Goal: Transaction & Acquisition: Obtain resource

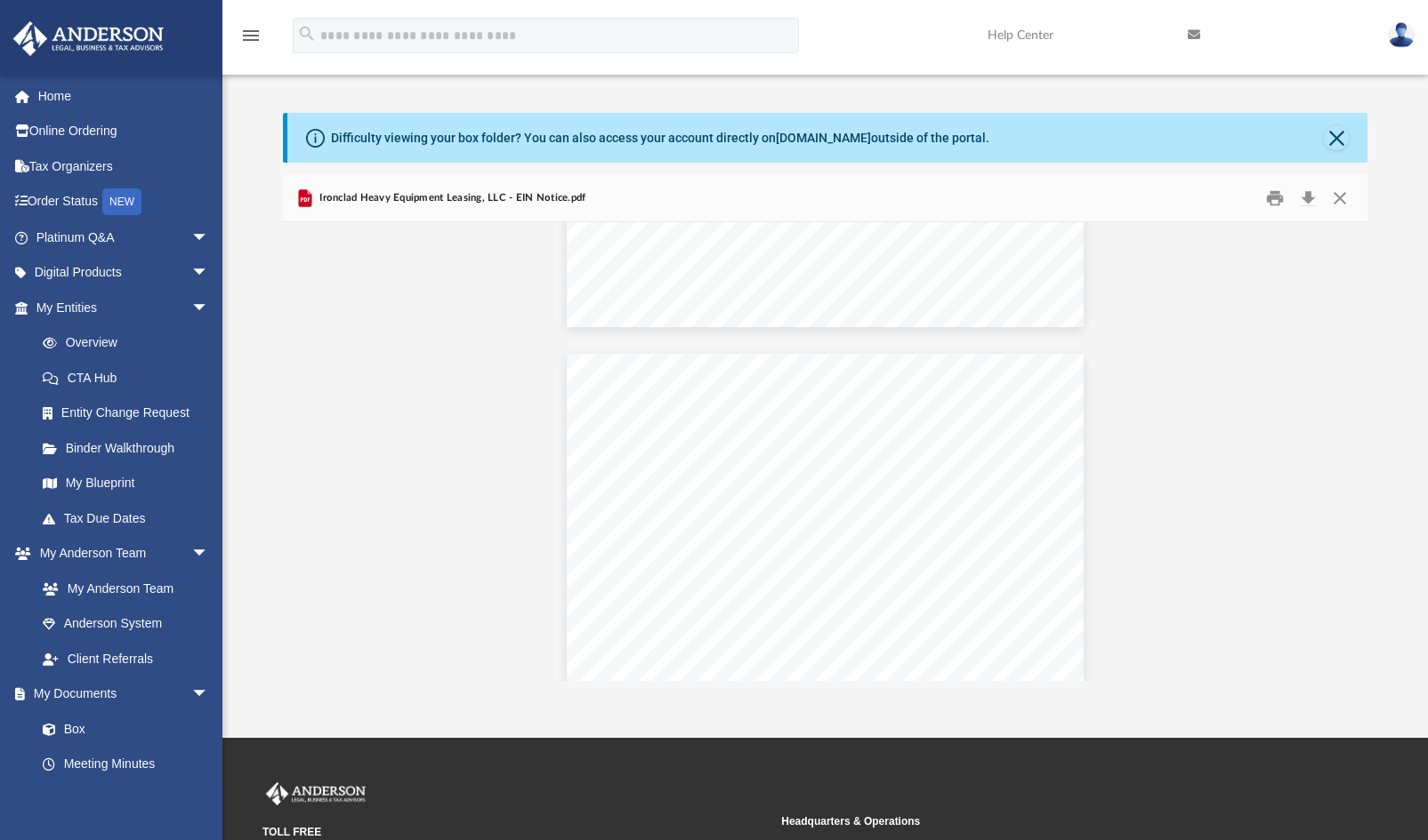
scroll to position [391, 1071]
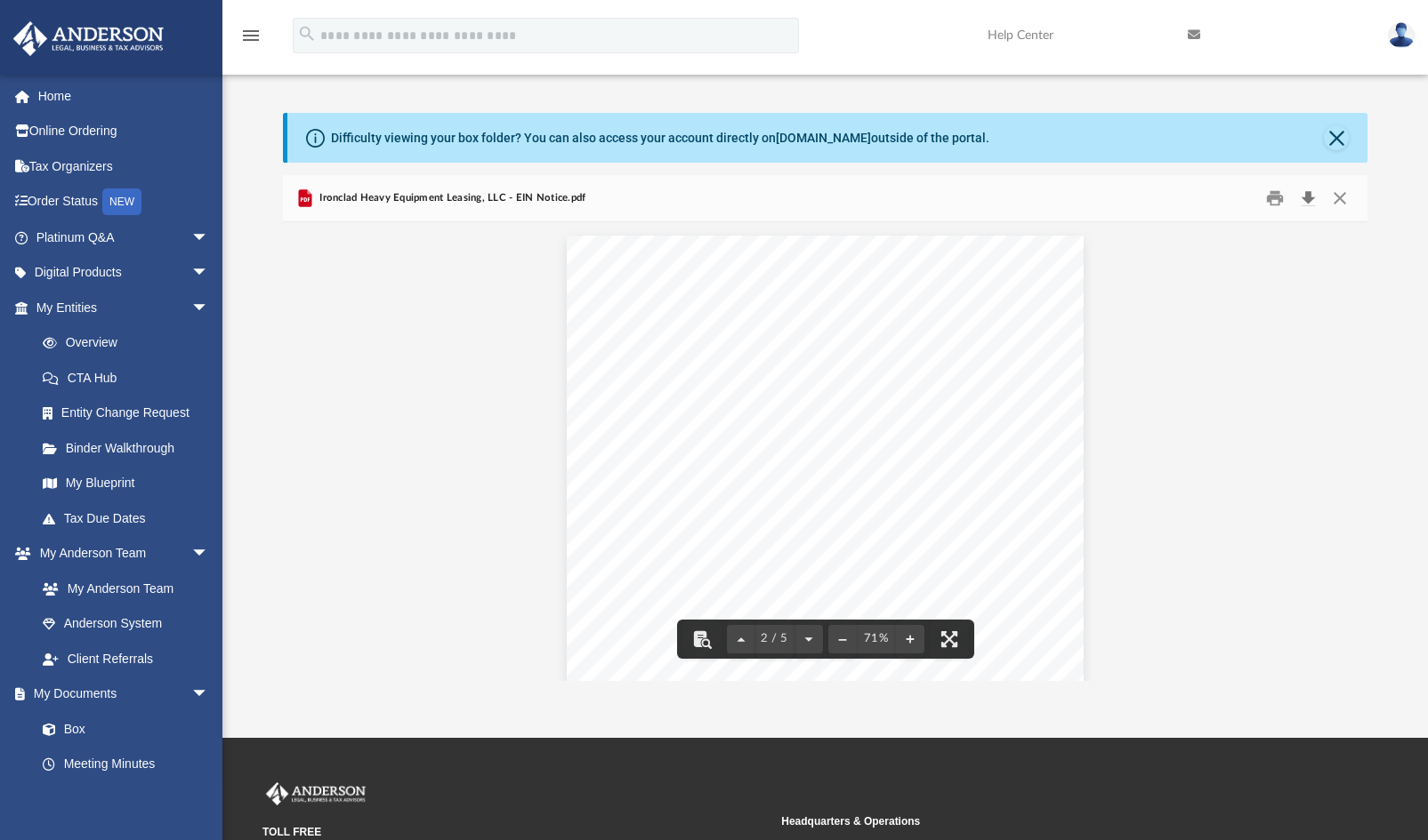
click at [689, 195] on button "Download" at bounding box center [1307, 198] width 32 height 28
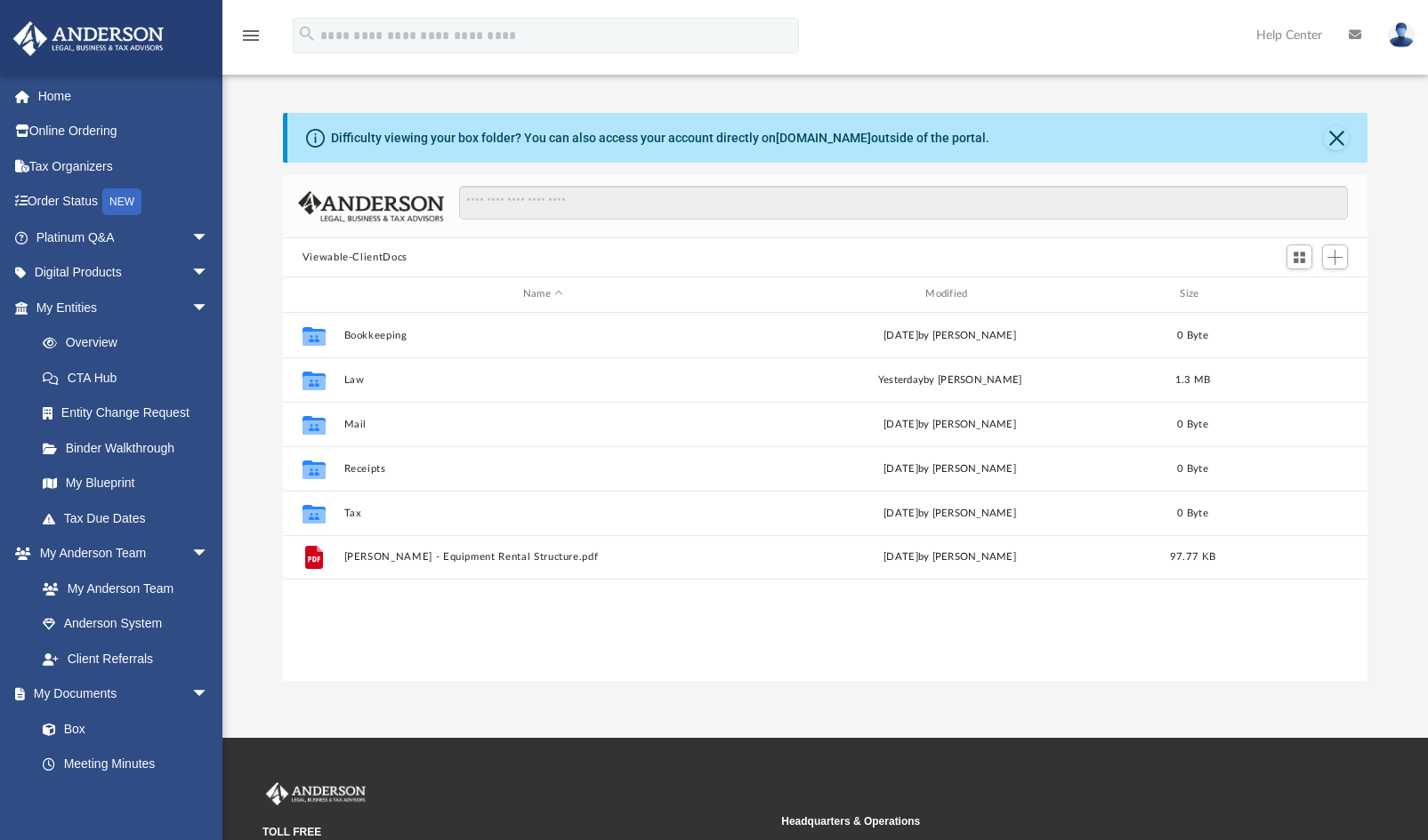
scroll to position [391, 1071]
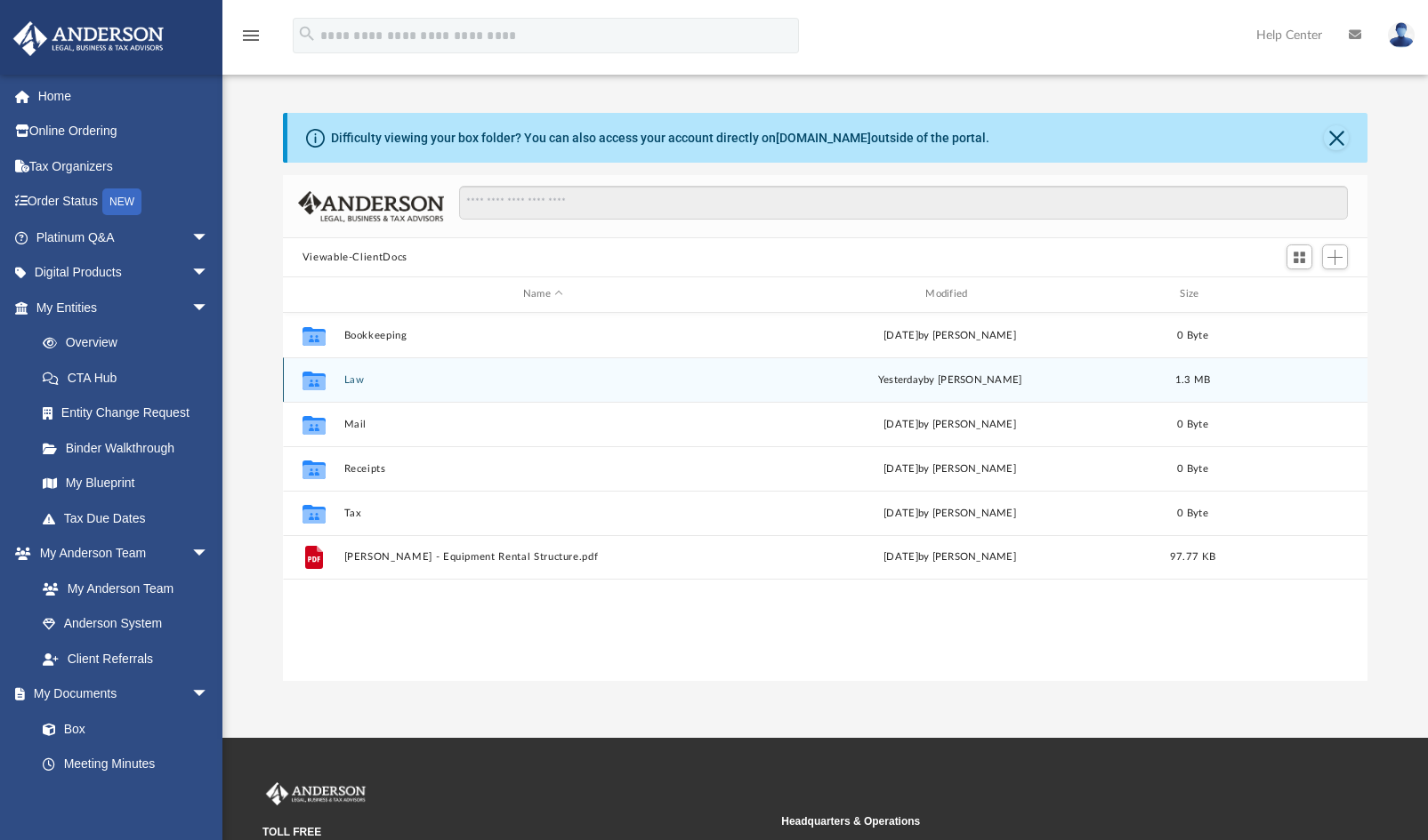
click at [427, 374] on button "Law" at bounding box center [542, 380] width 399 height 12
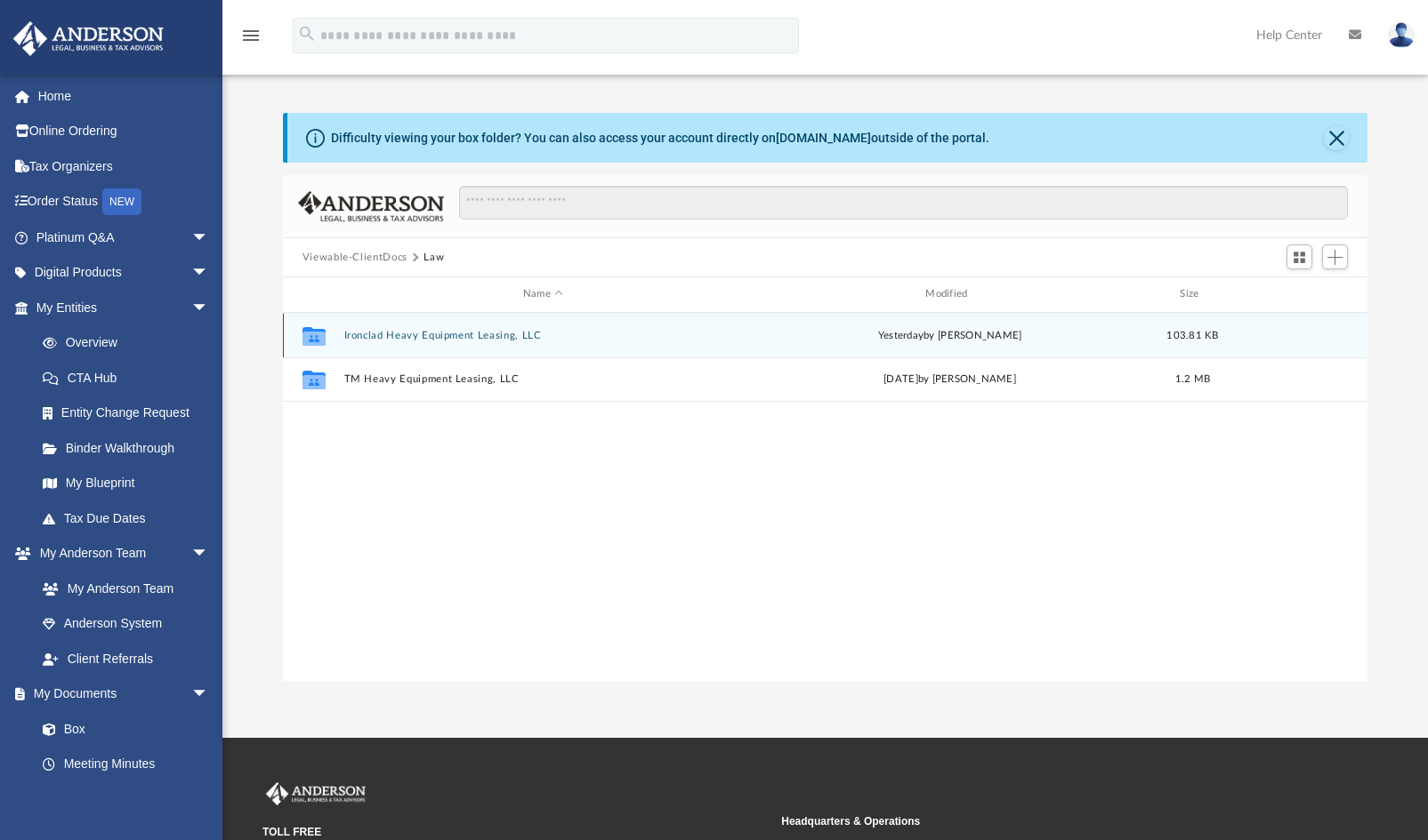
click at [436, 330] on button "Ironclad Heavy Equipment Leasing, LLC" at bounding box center [542, 336] width 399 height 12
click at [449, 328] on div "File Ironclad Heavy Equipment Leasing, LLC - EIN Notice.pdf [DATE] by [PERSON_N…" at bounding box center [825, 335] width 1085 height 44
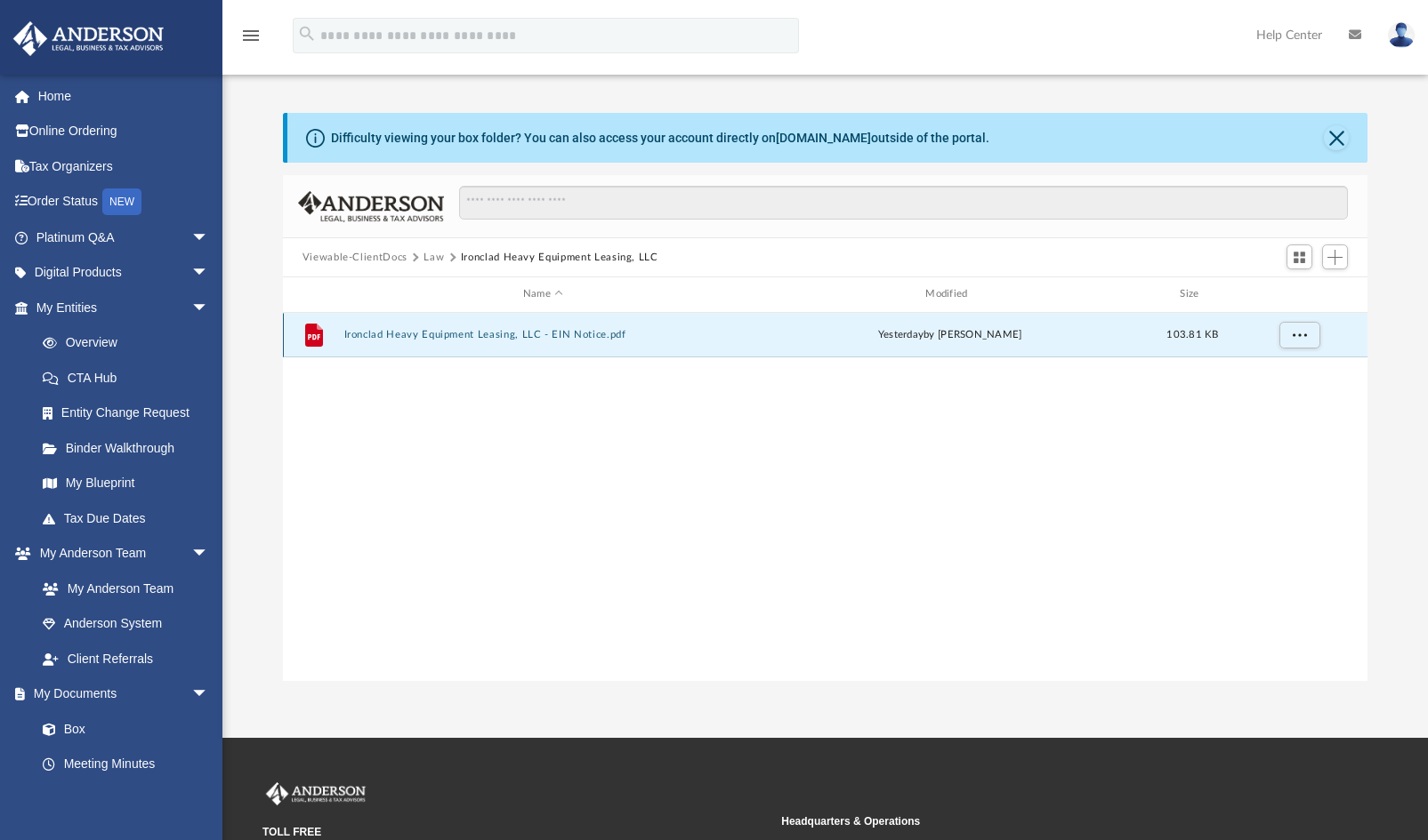
click at [411, 330] on button "Ironclad Heavy Equipment Leasing, LLC - EIN Notice.pdf" at bounding box center [542, 335] width 399 height 12
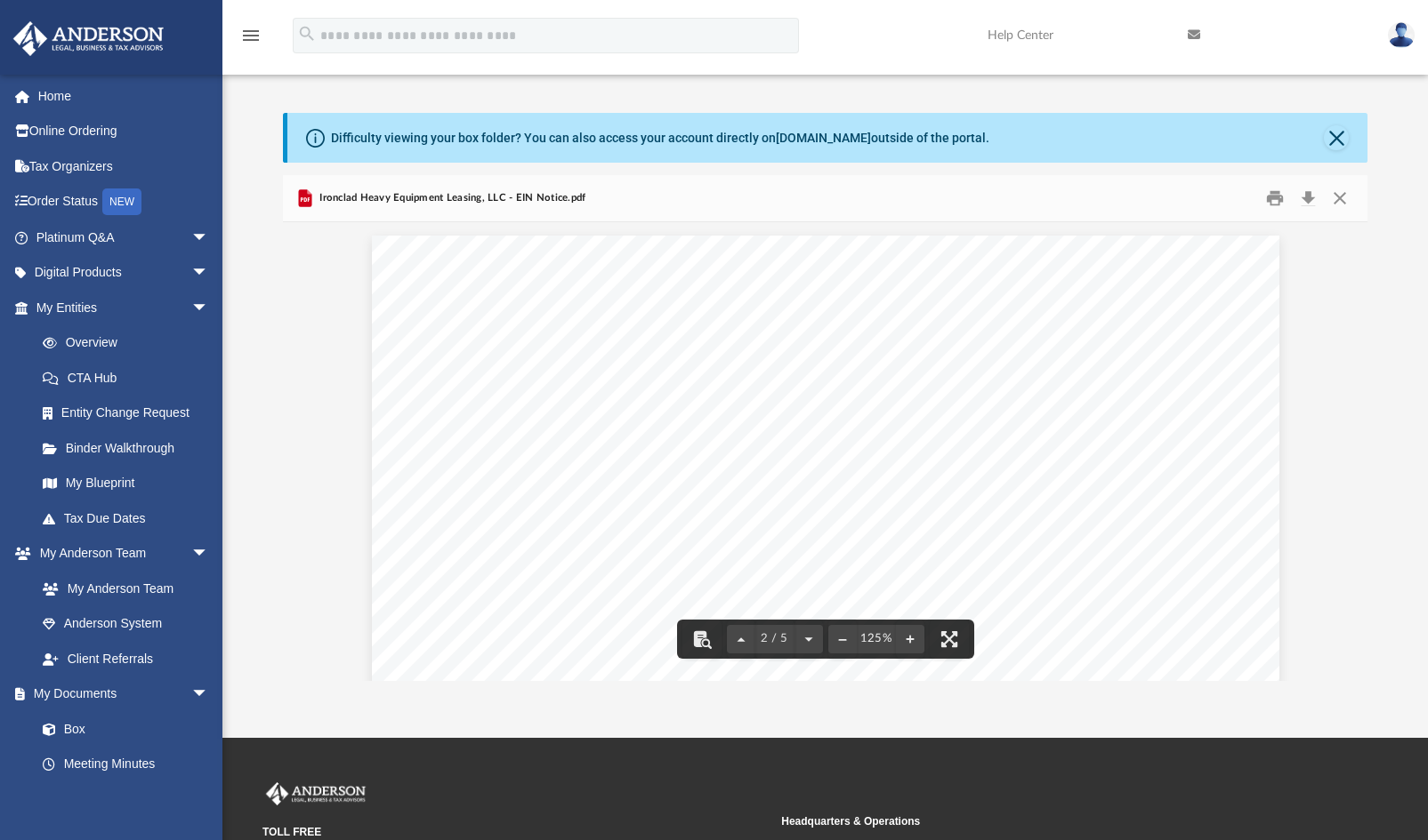
scroll to position [1201, 0]
click at [1310, 195] on button "Download" at bounding box center [1307, 198] width 32 height 28
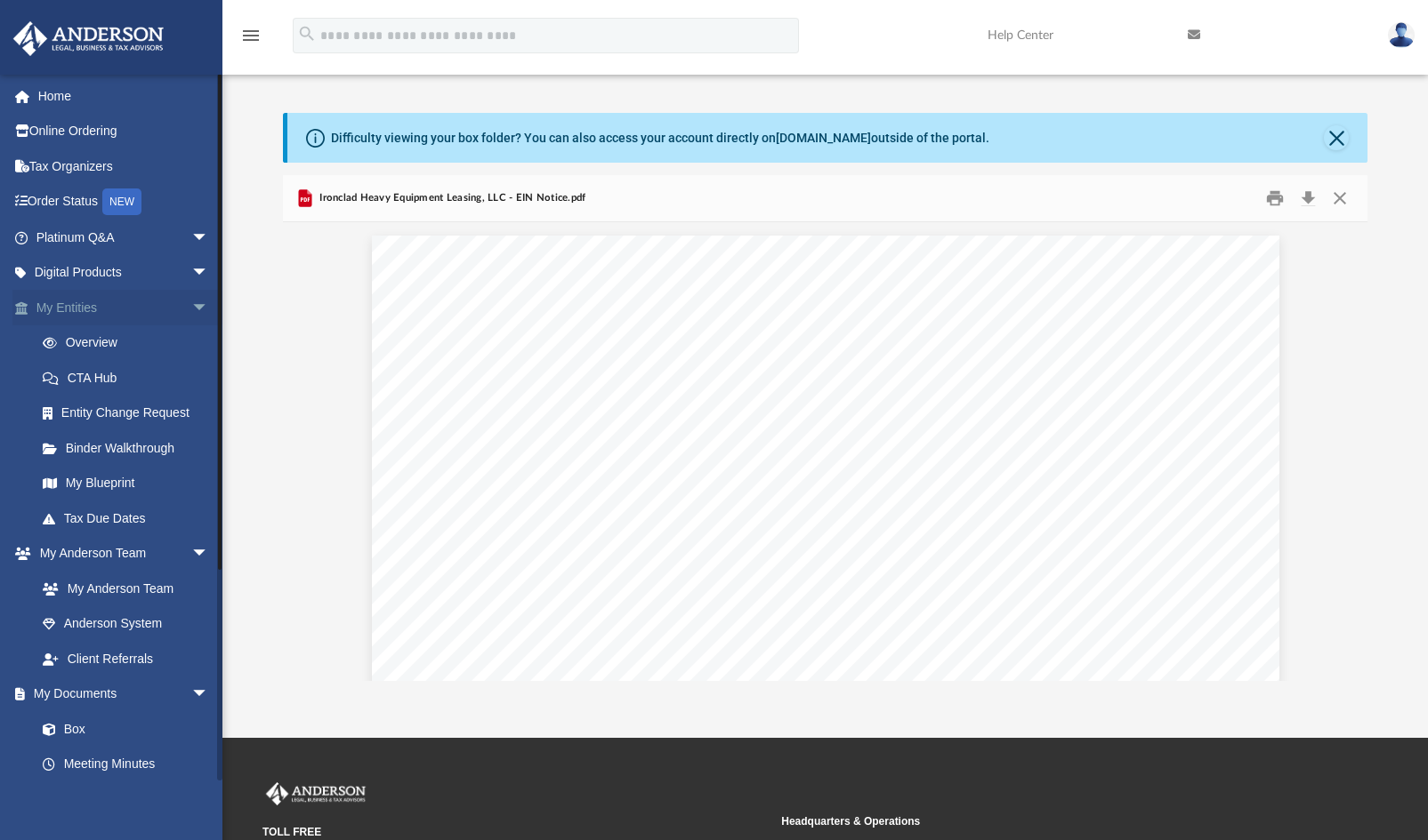
click at [191, 302] on span "arrow_drop_down" at bounding box center [209, 308] width 35 height 36
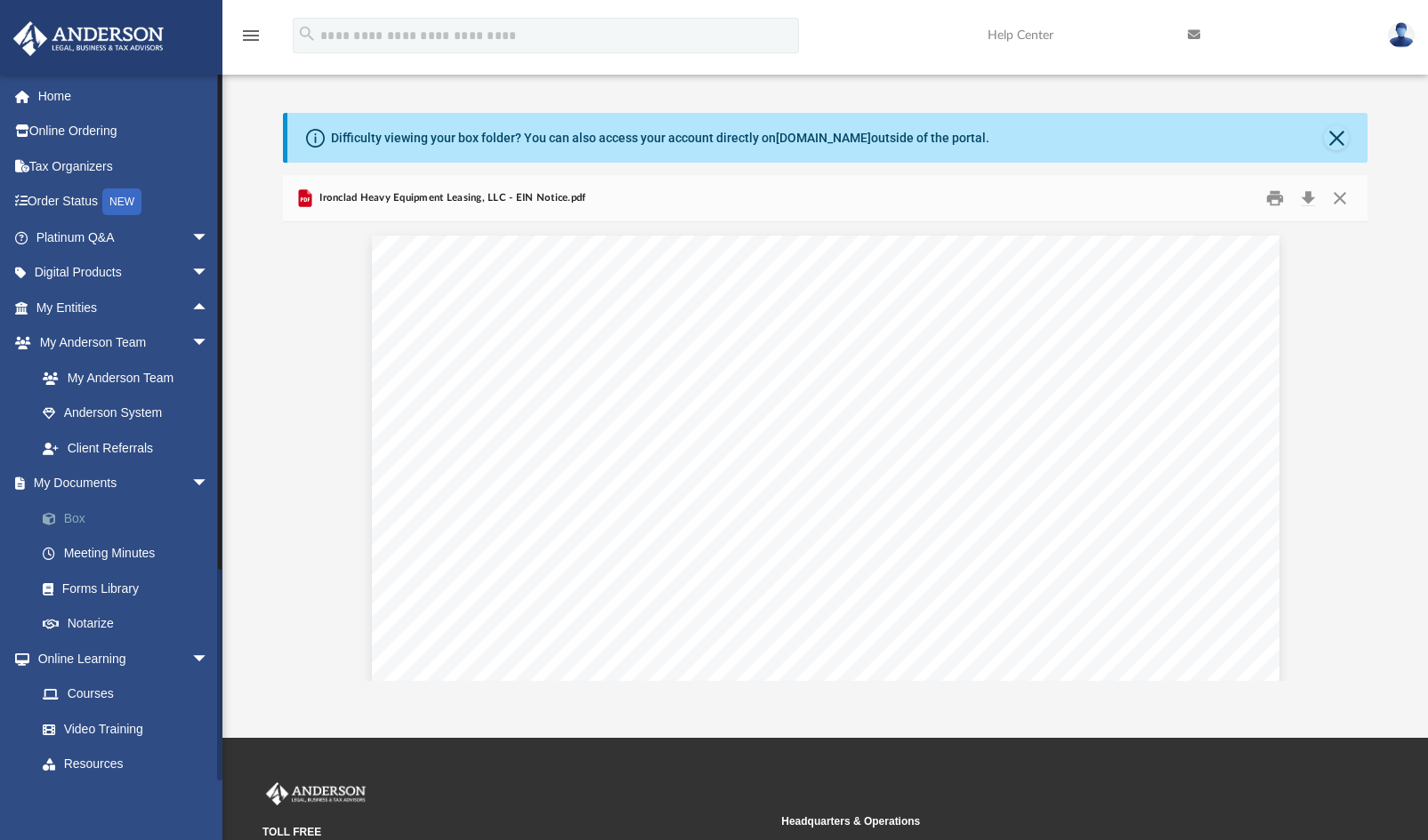
click at [99, 512] on link "Box" at bounding box center [131, 518] width 211 height 35
click at [77, 510] on link "Box" at bounding box center [131, 518] width 211 height 35
click at [64, 517] on link "Box" at bounding box center [131, 518] width 211 height 35
click at [67, 480] on link "My Documents arrow_drop_down" at bounding box center [124, 483] width 223 height 35
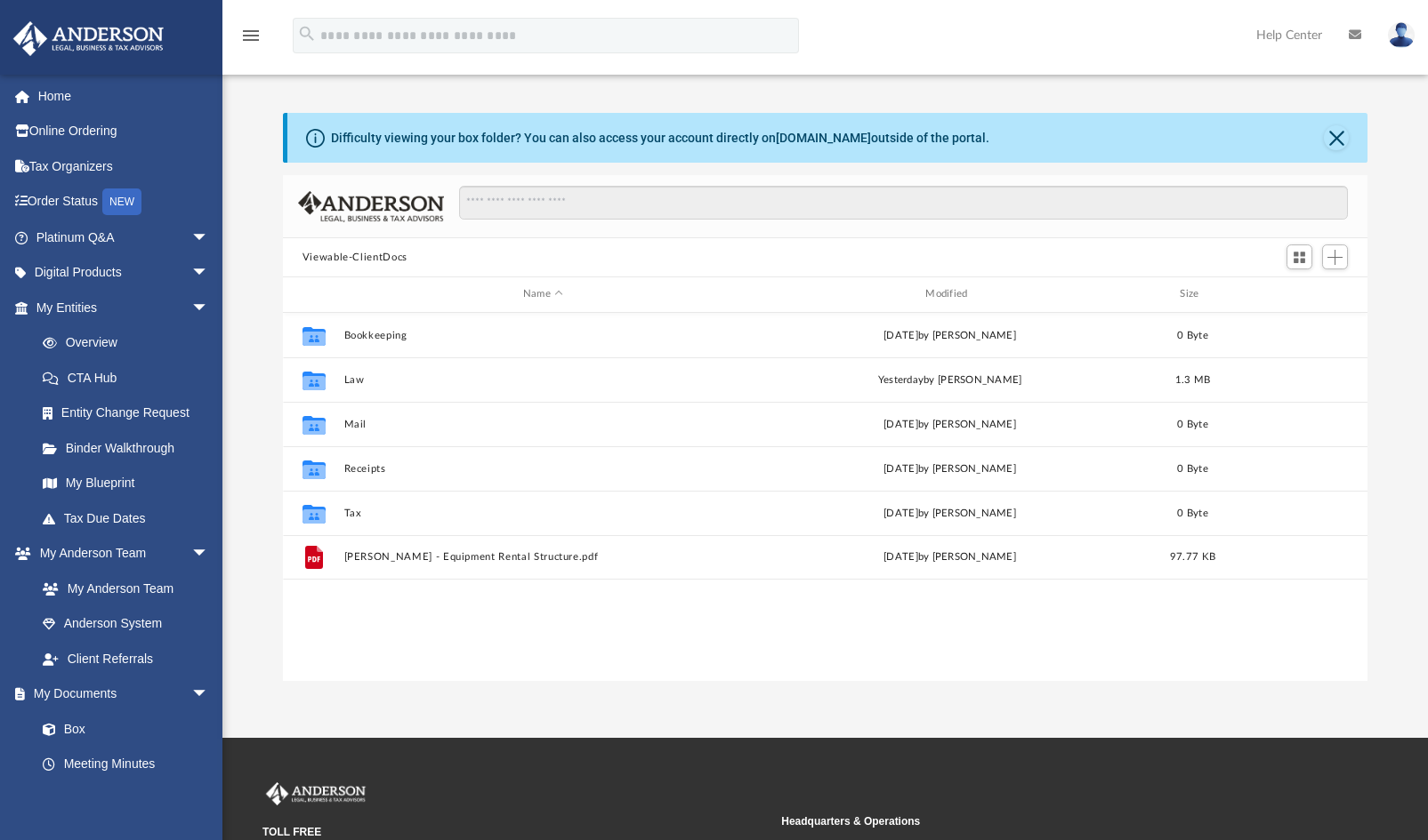
scroll to position [391, 1071]
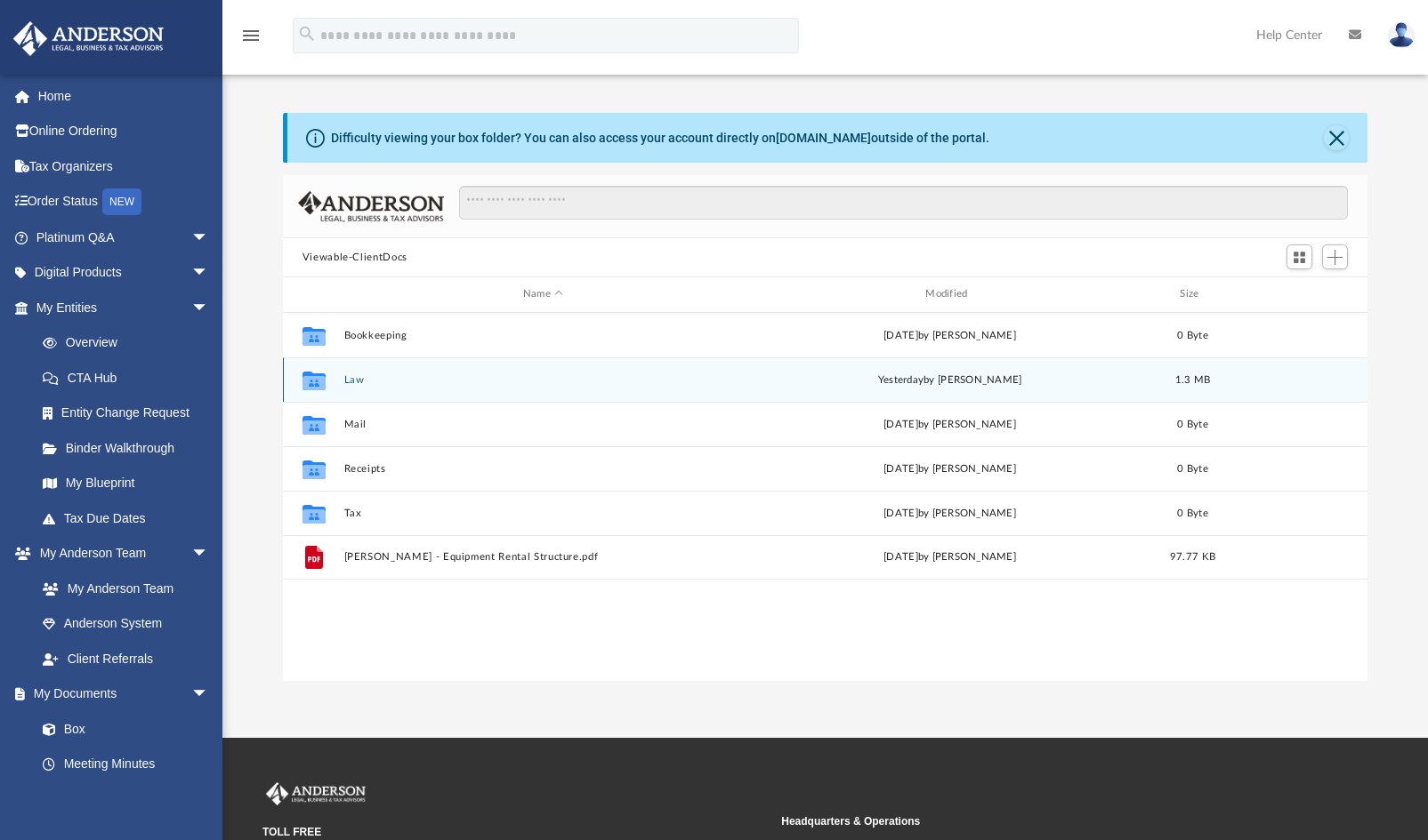
click at [404, 377] on button "Law" at bounding box center [542, 380] width 399 height 12
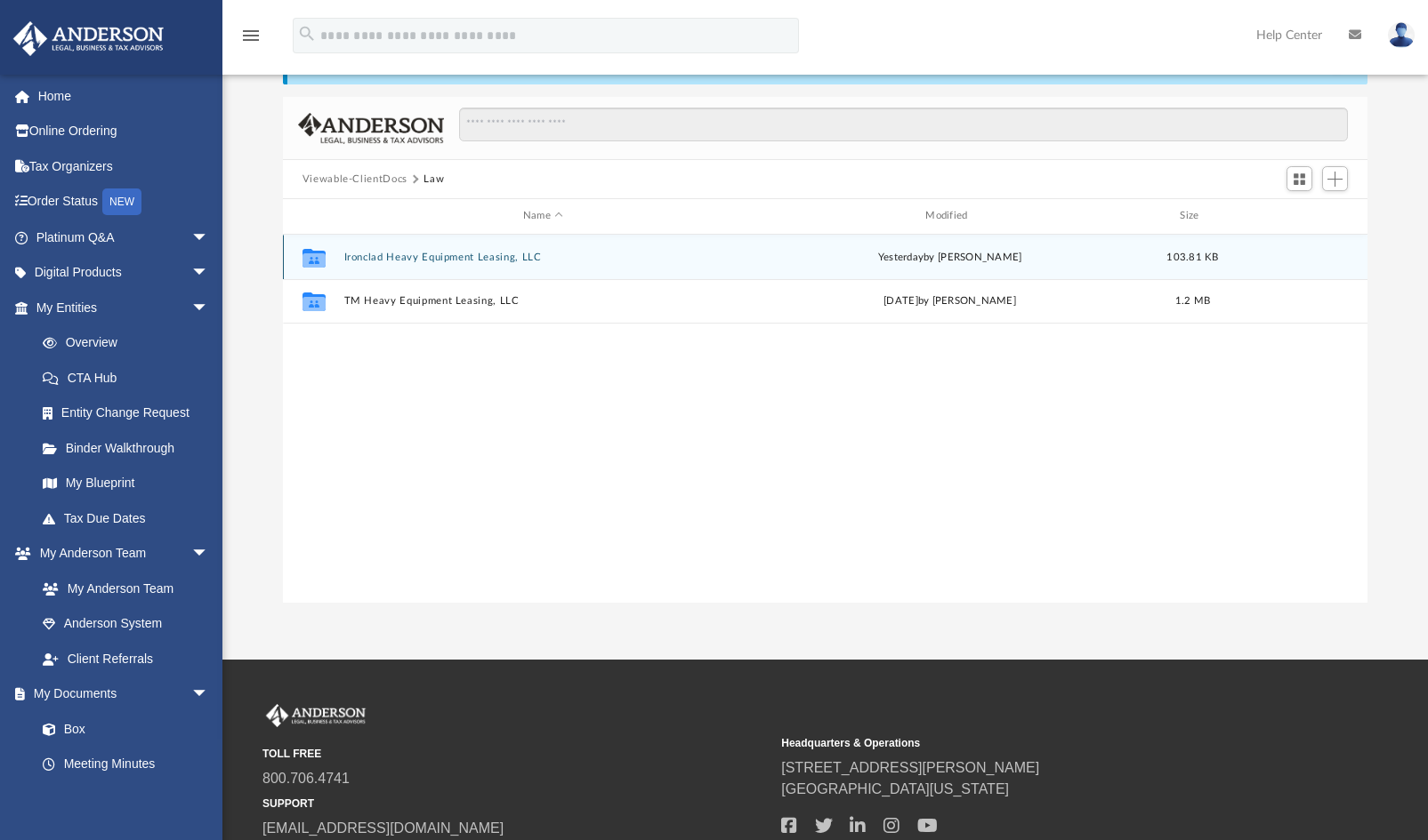
scroll to position [89, 0]
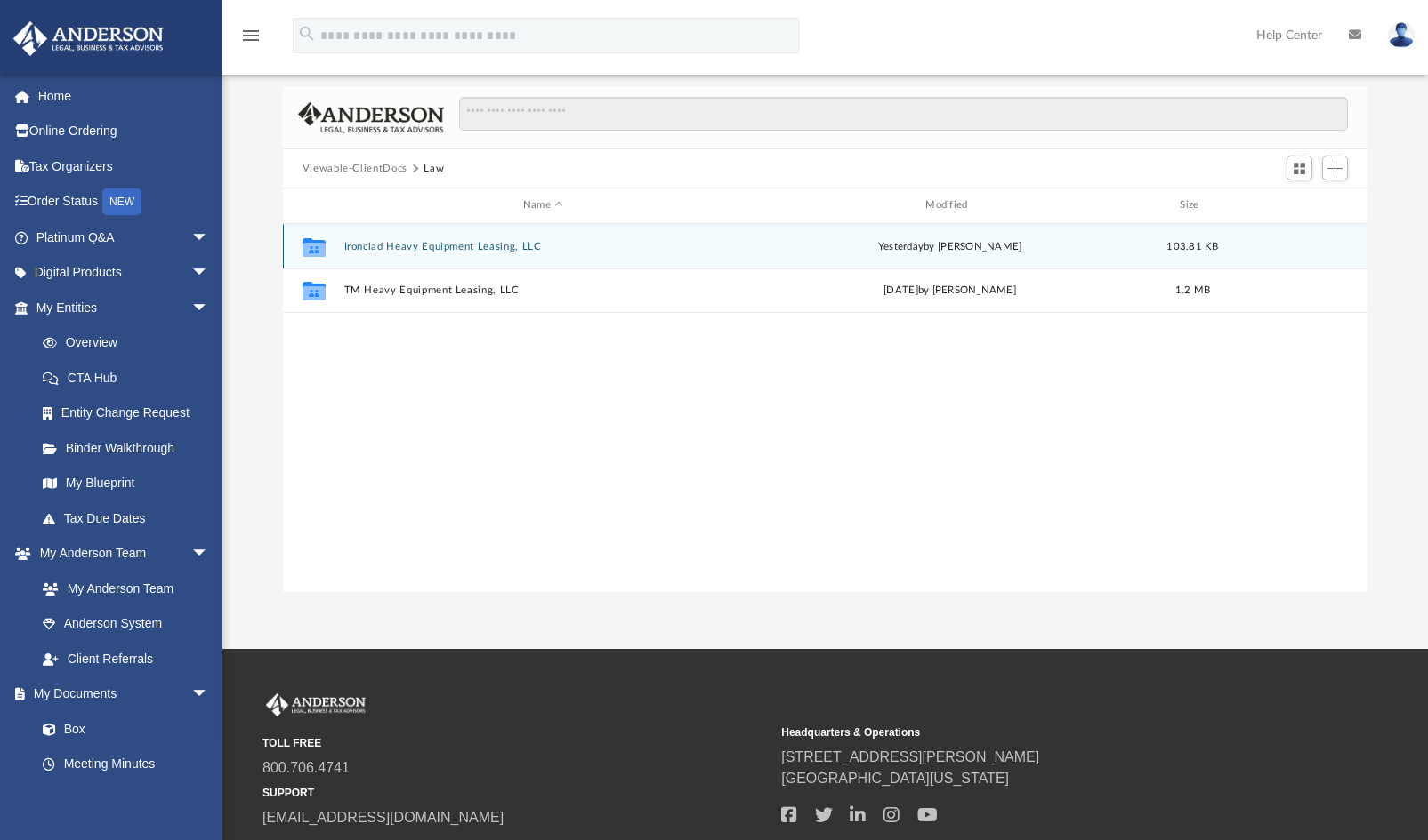
click at [411, 242] on button "Ironclad Heavy Equipment Leasing, LLC" at bounding box center [542, 246] width 399 height 12
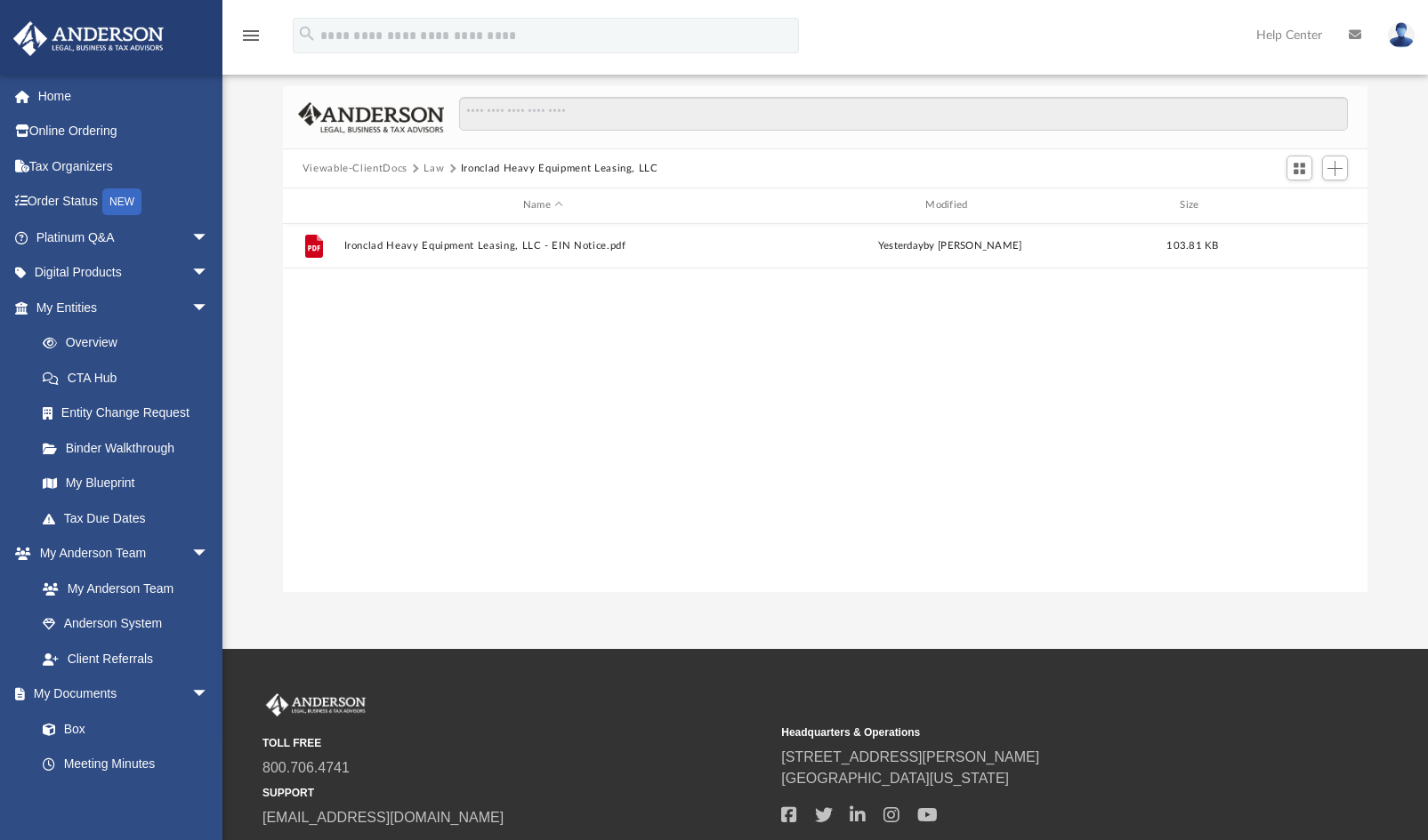
click at [451, 401] on div "File Ironclad Heavy Equipment Leasing, LLC - EIN Notice.pdf [DATE] by [PERSON_N…" at bounding box center [825, 408] width 1085 height 369
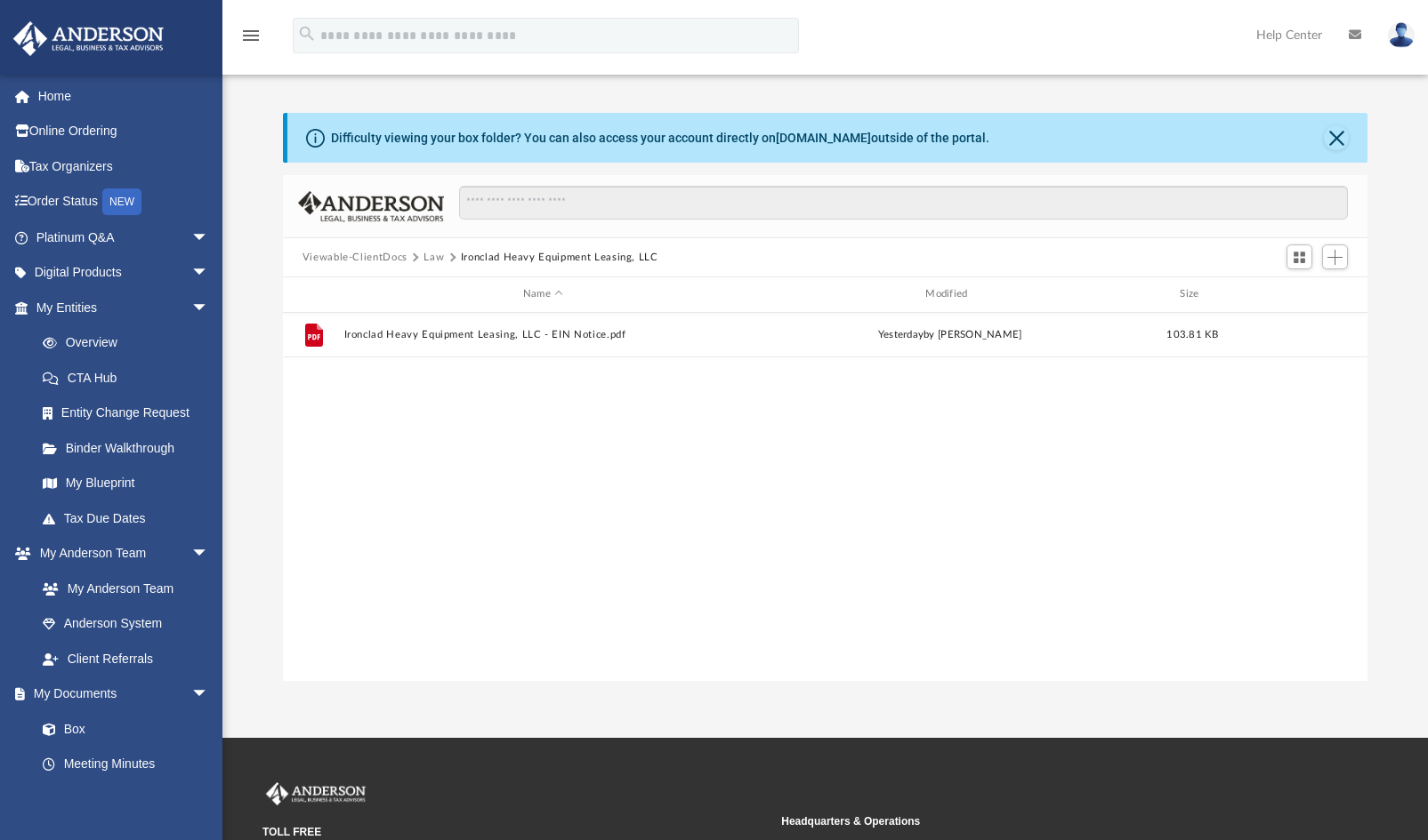
click at [430, 255] on button "Law" at bounding box center [433, 258] width 21 height 16
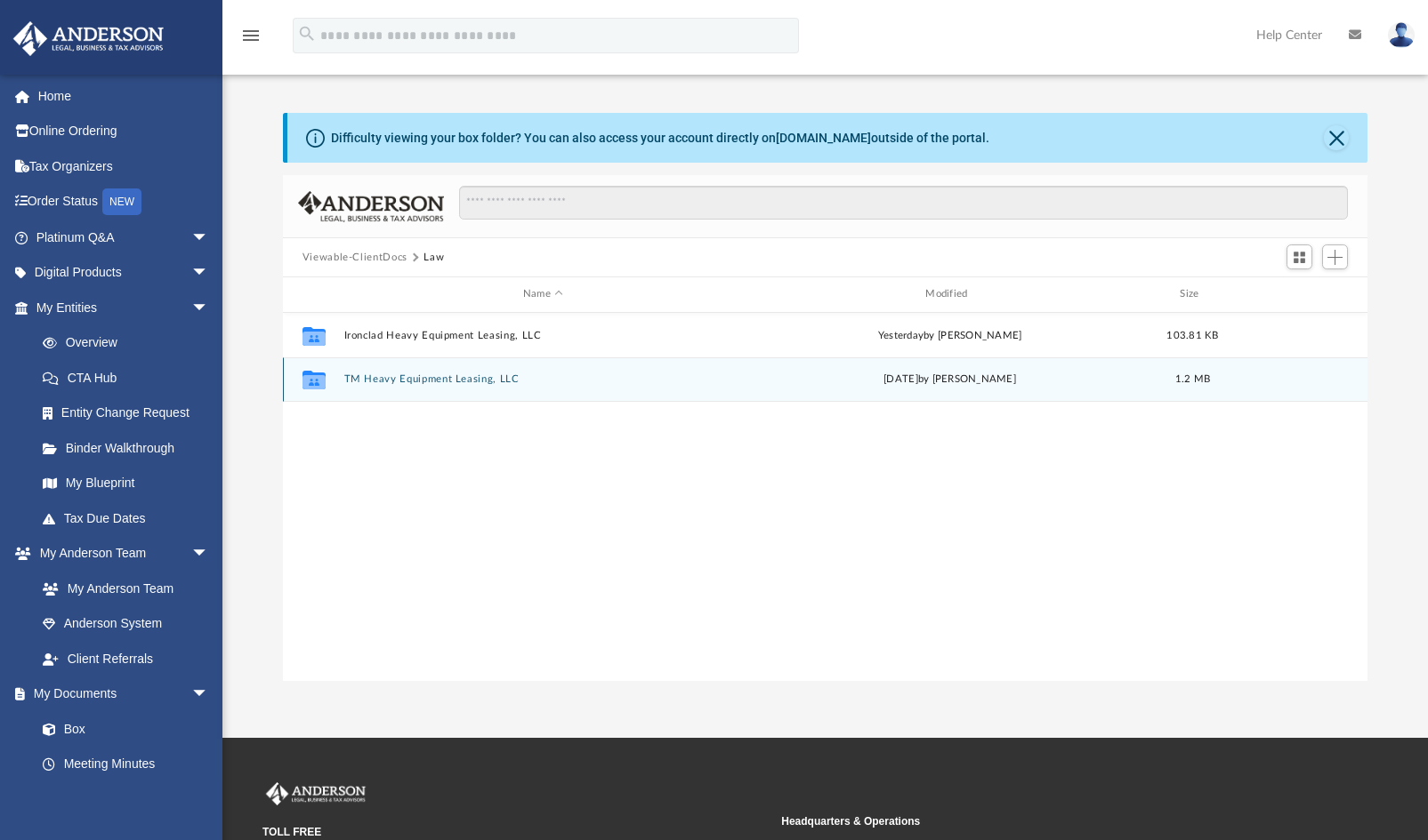
click at [415, 378] on button "TM Heavy Equipment Leasing, LLC" at bounding box center [542, 379] width 399 height 12
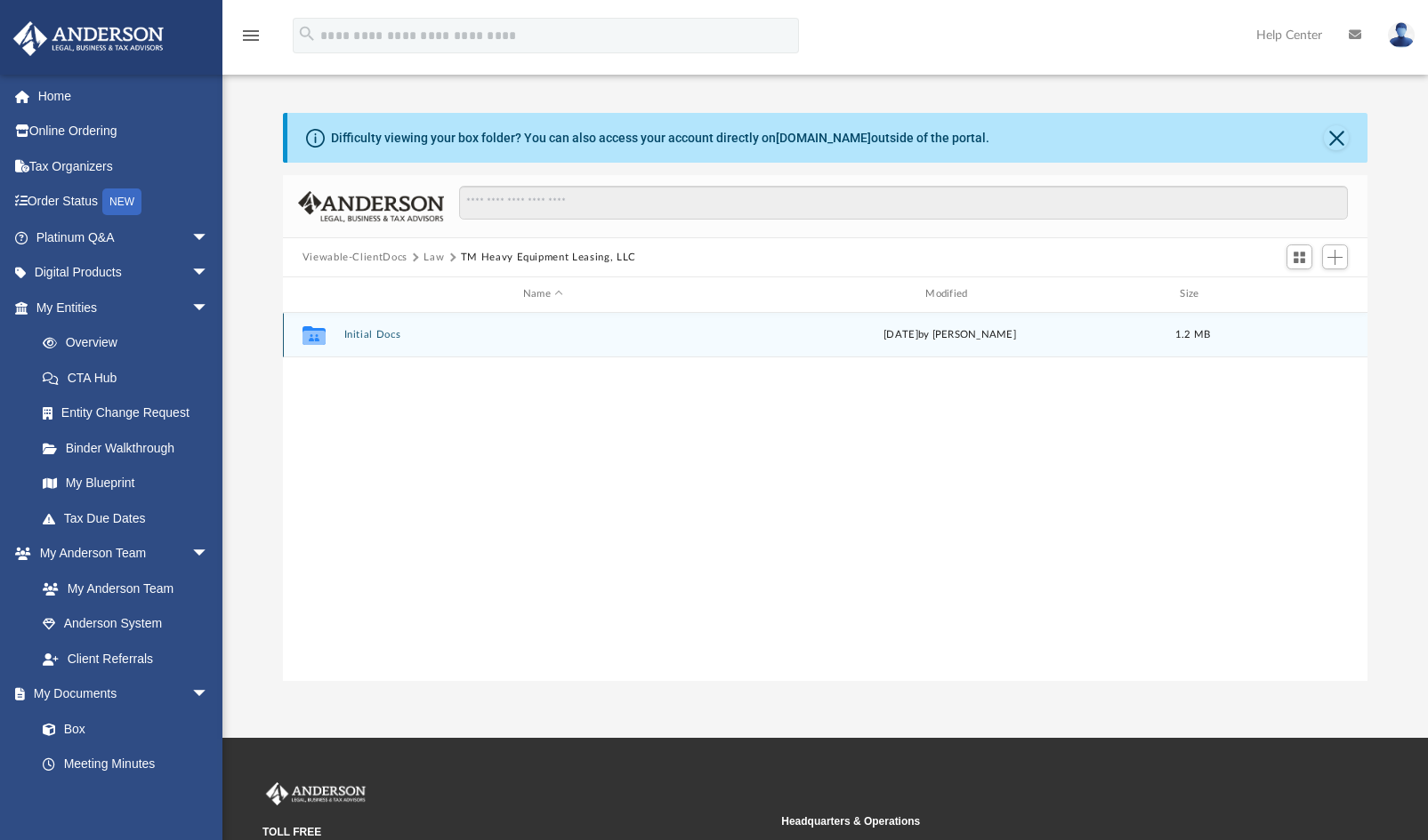
click at [377, 330] on button "Initial Docs" at bounding box center [542, 335] width 399 height 12
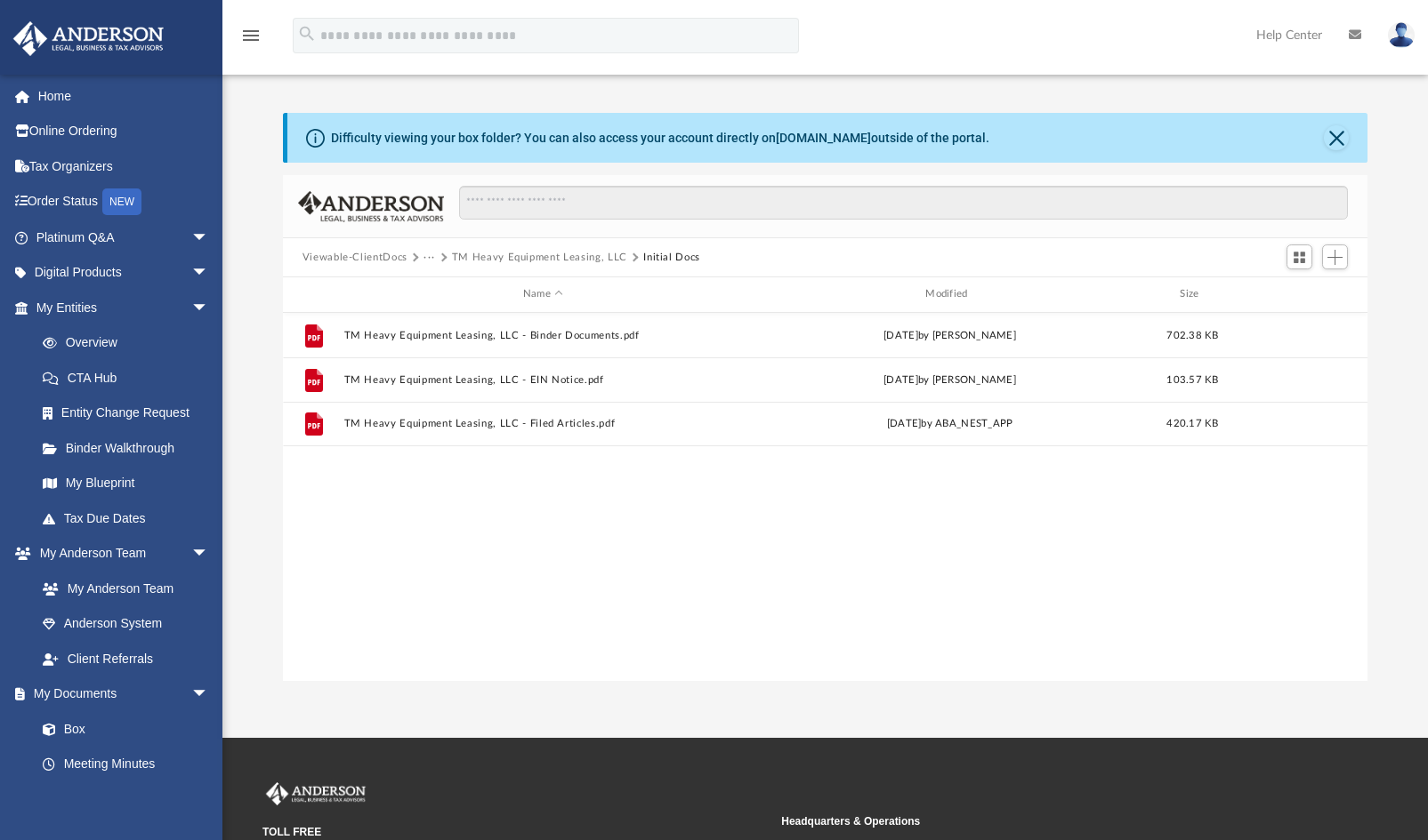
click at [426, 254] on button "···" at bounding box center [429, 258] width 12 height 16
click at [439, 290] on li "Law" at bounding box center [443, 288] width 21 height 19
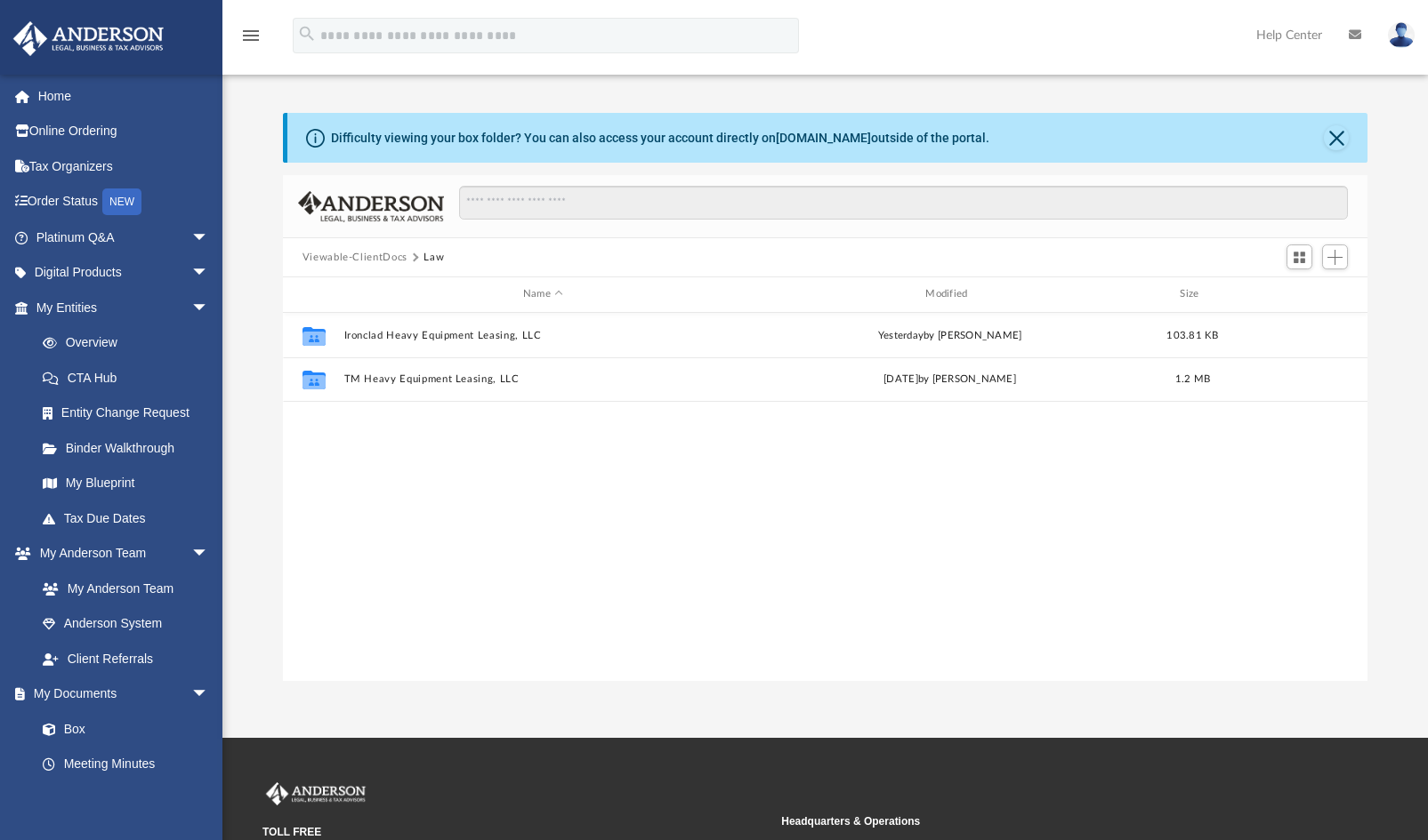
click at [415, 460] on div "Collaborated Folder Ironclad Heavy Equipment Leasing, LLC yesterday by Skye Lov…" at bounding box center [825, 497] width 1085 height 369
